Goal: Transaction & Acquisition: Purchase product/service

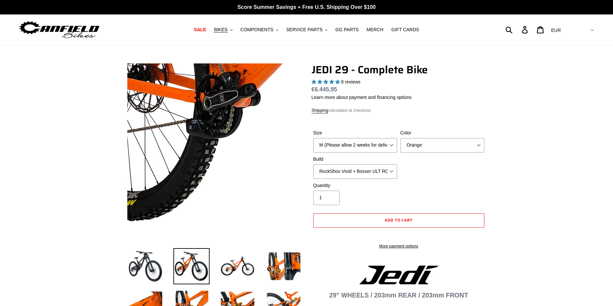
select select "highest-rating"
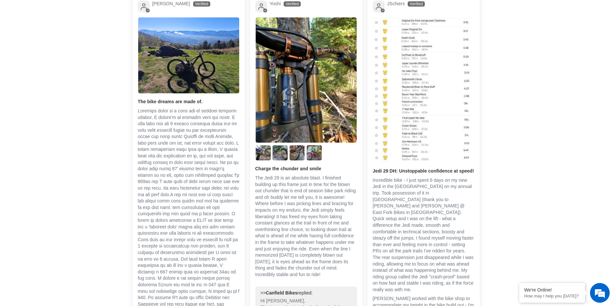
scroll to position [1667, 0]
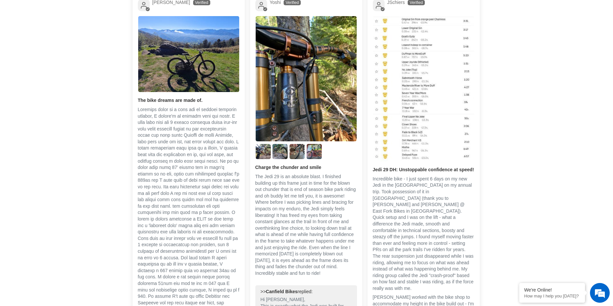
drag, startPoint x: 77, startPoint y: 137, endPoint x: 71, endPoint y: 139, distance: 6.4
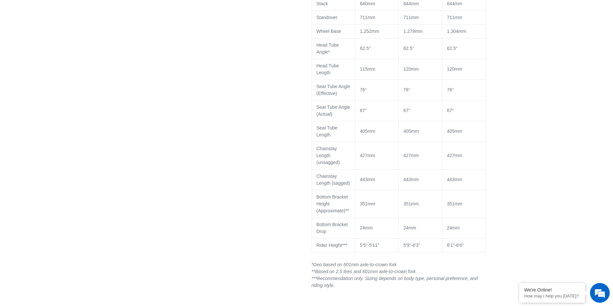
drag, startPoint x: 72, startPoint y: 133, endPoint x: 81, endPoint y: 57, distance: 76.6
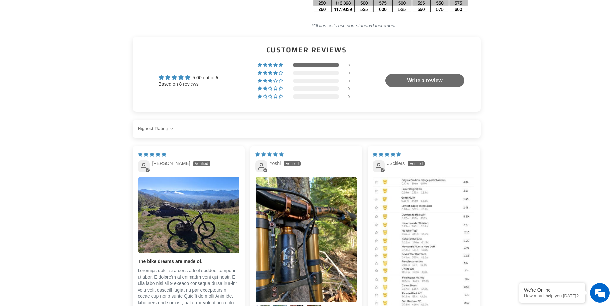
drag, startPoint x: 95, startPoint y: 128, endPoint x: 109, endPoint y: 144, distance: 21.0
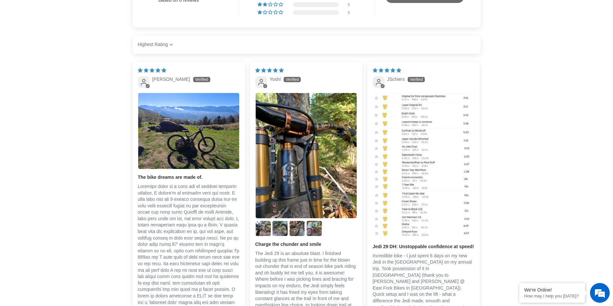
drag, startPoint x: 109, startPoint y: 144, endPoint x: 113, endPoint y: 154, distance: 10.5
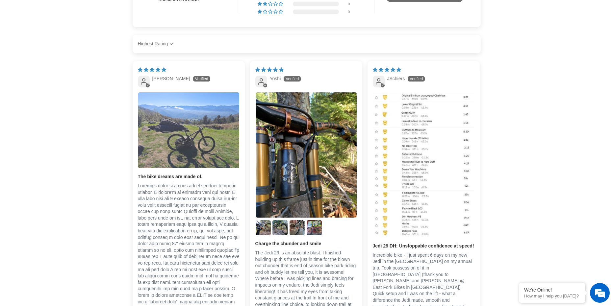
click at [203, 151] on img "Link to user picture 1" at bounding box center [188, 130] width 101 height 76
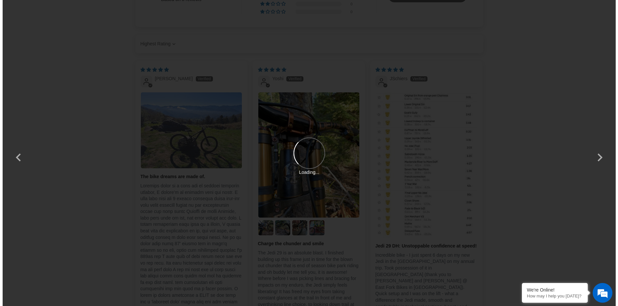
scroll to position [0, 0]
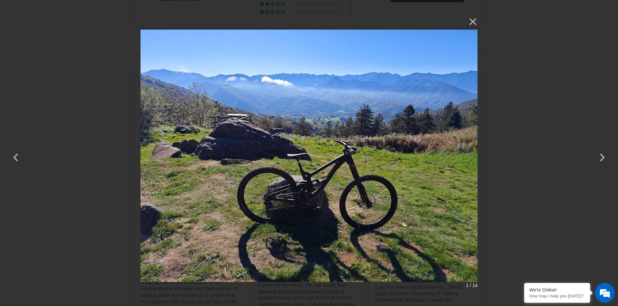
click at [97, 99] on div "× 1 / 14 Loading..." at bounding box center [309, 153] width 618 height 306
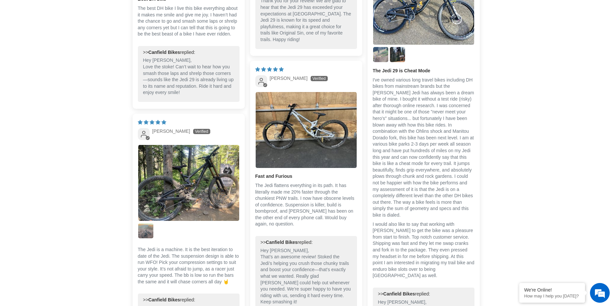
scroll to position [2132, 0]
drag, startPoint x: 74, startPoint y: 163, endPoint x: 70, endPoint y: 159, distance: 5.6
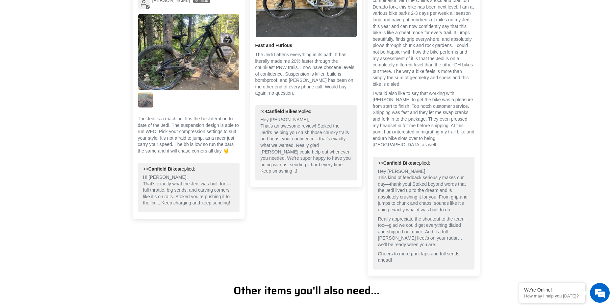
scroll to position [2267, 0]
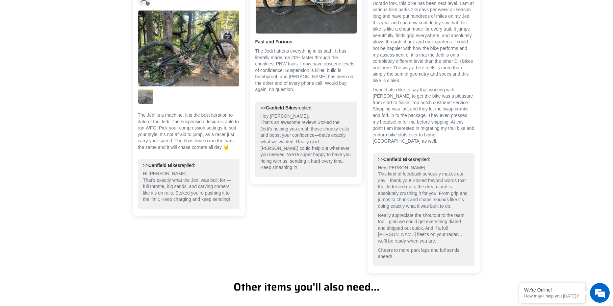
drag, startPoint x: 127, startPoint y: 216, endPoint x: 103, endPoint y: 216, distance: 24.7
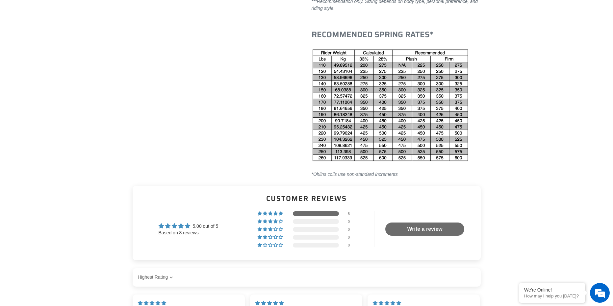
drag, startPoint x: 103, startPoint y: 209, endPoint x: 124, endPoint y: 132, distance: 80.2
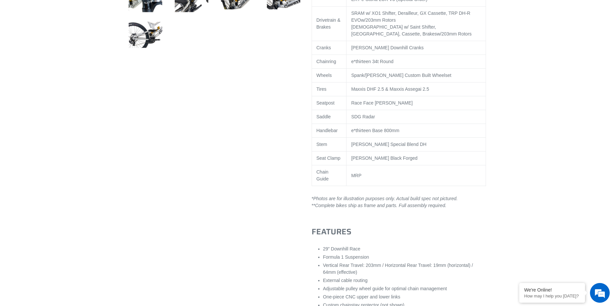
scroll to position [0, 0]
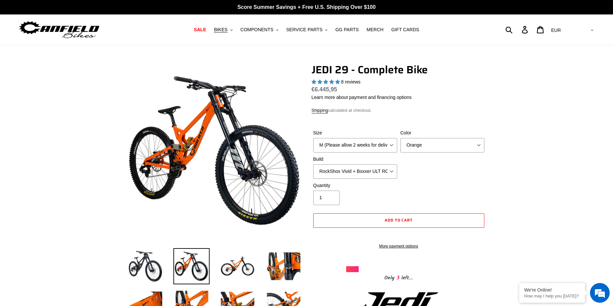
drag, startPoint x: 101, startPoint y: 169, endPoint x: 101, endPoint y: 42, distance: 126.1
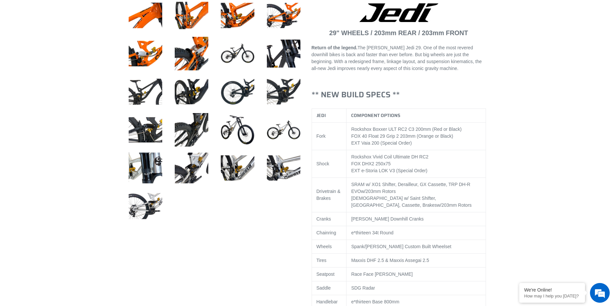
scroll to position [52, 0]
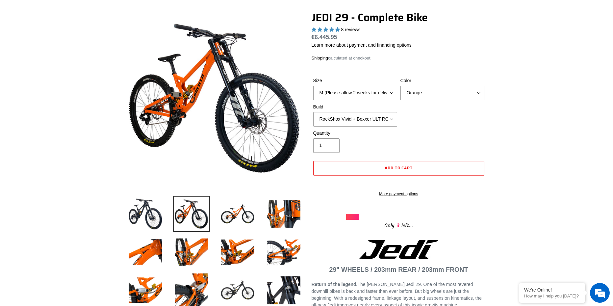
drag, startPoint x: 79, startPoint y: 100, endPoint x: 56, endPoint y: 37, distance: 67.8
